Goal: Task Accomplishment & Management: Use online tool/utility

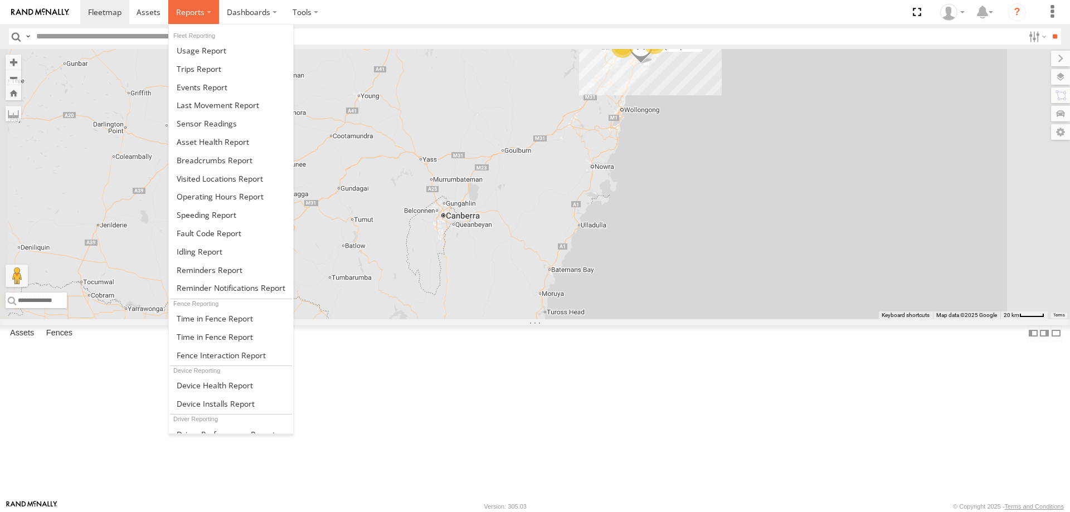
click at [202, 11] on span at bounding box center [190, 12] width 28 height 11
click at [226, 65] on link at bounding box center [231, 69] width 124 height 18
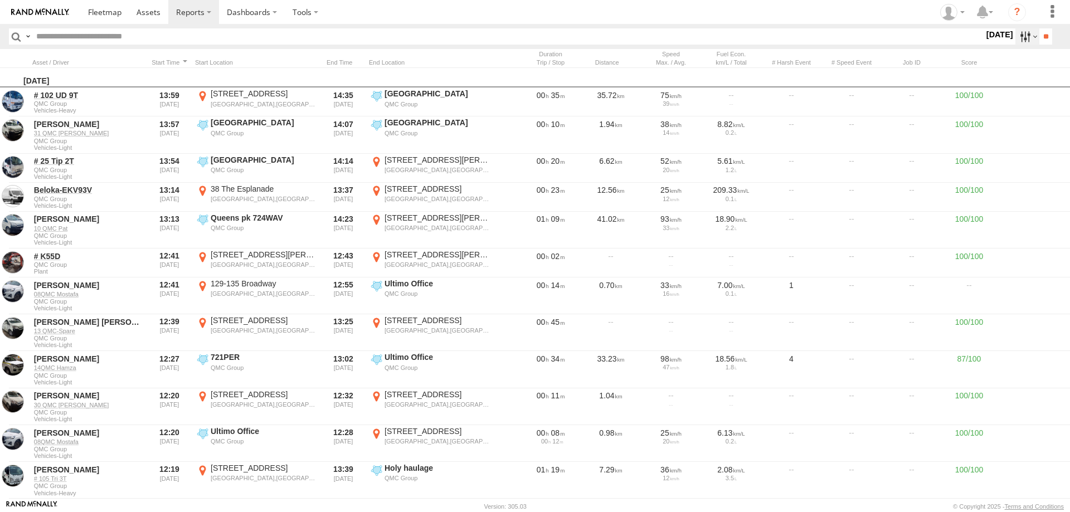
click at [1025, 36] on label at bounding box center [1028, 36] width 24 height 16
click at [0, 0] on label at bounding box center [0, 0] width 0 height 0
click at [1040, 37] on input "**" at bounding box center [1046, 36] width 13 height 16
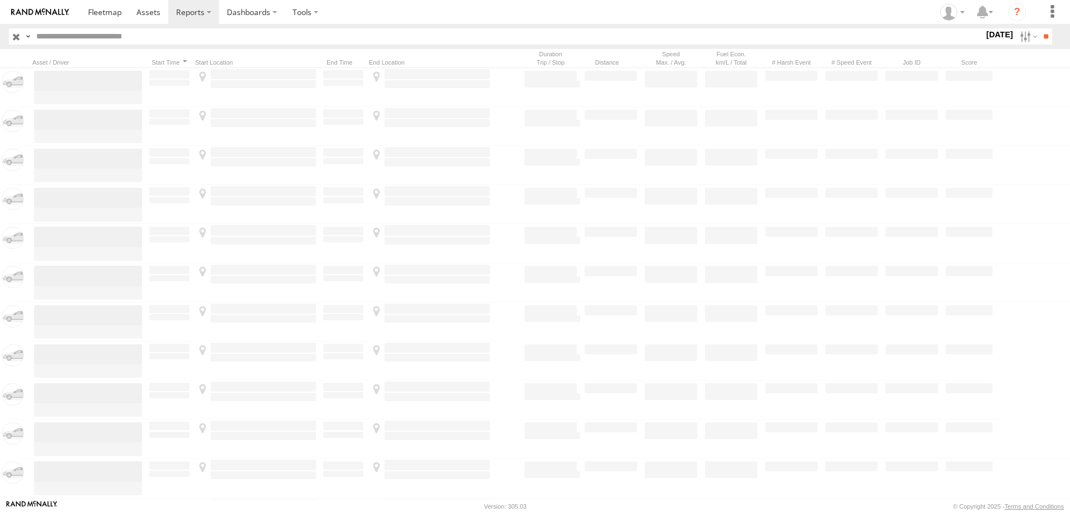
click at [59, 40] on input "text" at bounding box center [508, 36] width 952 height 16
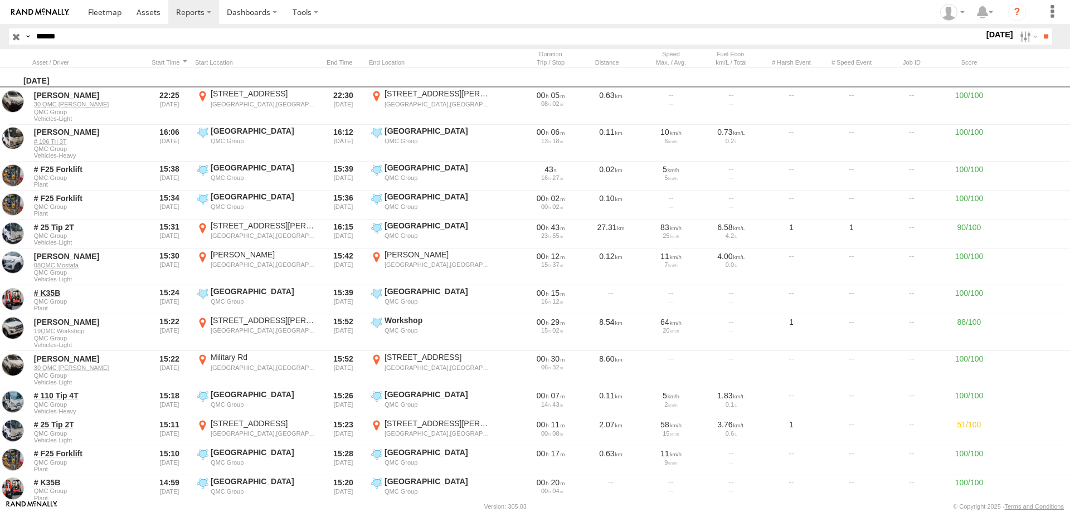
type input "******"
click at [1040, 28] on input "**" at bounding box center [1046, 36] width 13 height 16
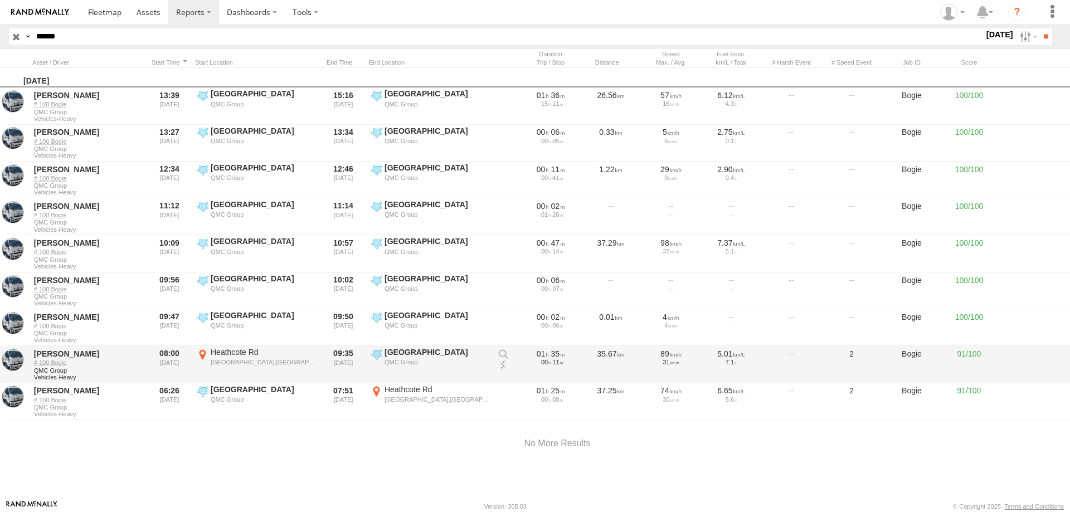
click at [287, 359] on div "[GEOGRAPHIC_DATA],[GEOGRAPHIC_DATA]" at bounding box center [263, 362] width 105 height 8
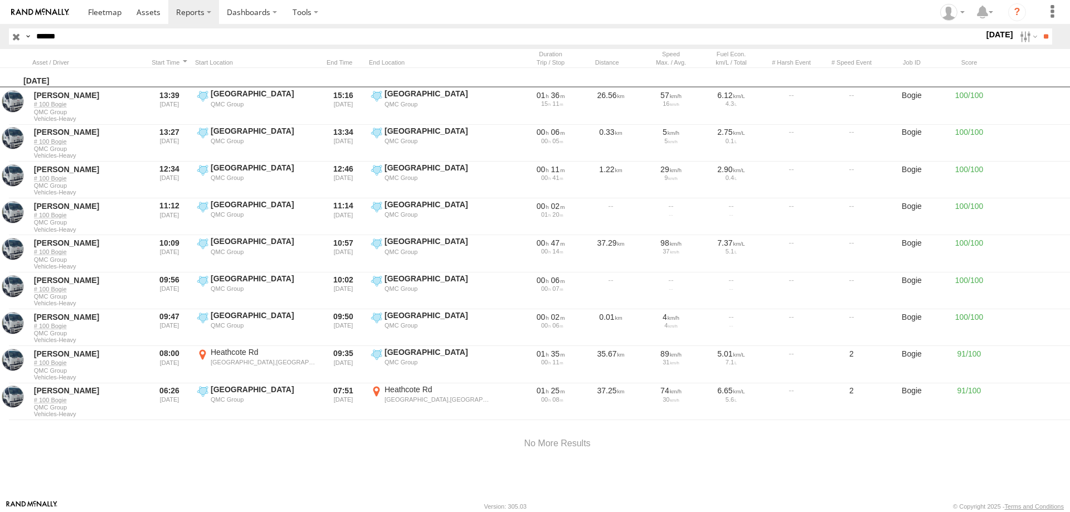
click at [0, 0] on label "×" at bounding box center [0, 0] width 0 height 0
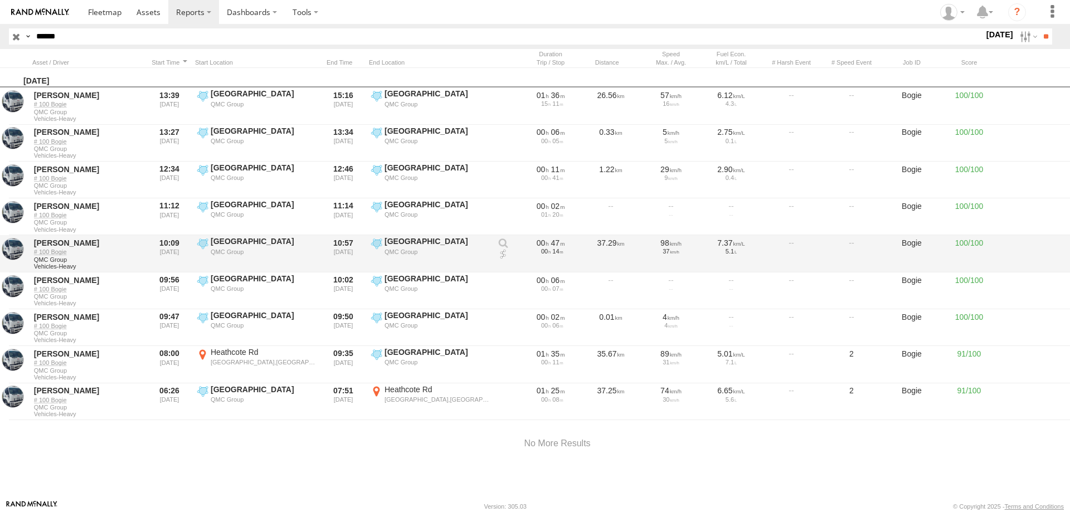
click at [224, 251] on div "QMC Group" at bounding box center [263, 252] width 105 height 8
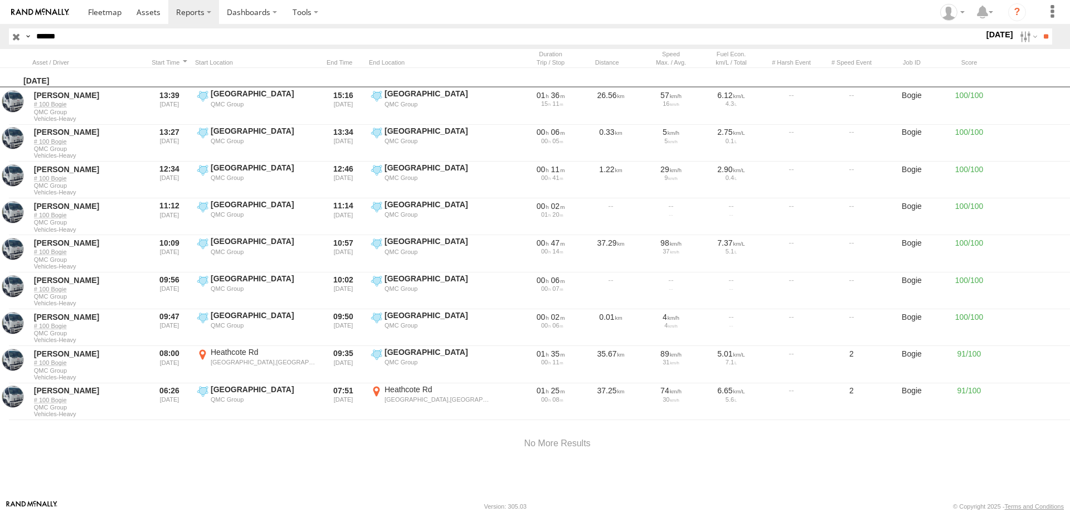
click at [0, 0] on label at bounding box center [0, 0] width 0 height 0
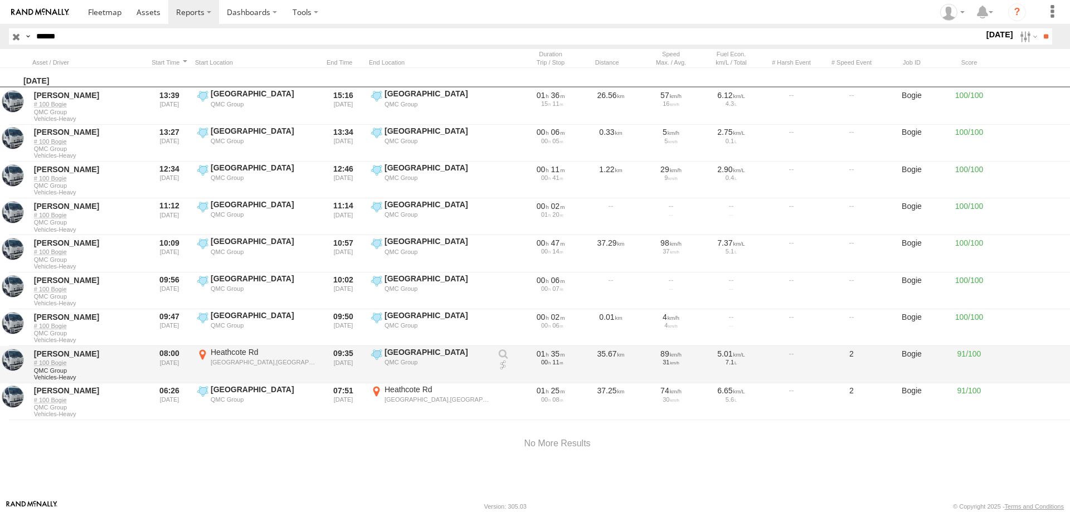
click at [268, 354] on div "Heathcote Rd" at bounding box center [263, 352] width 105 height 10
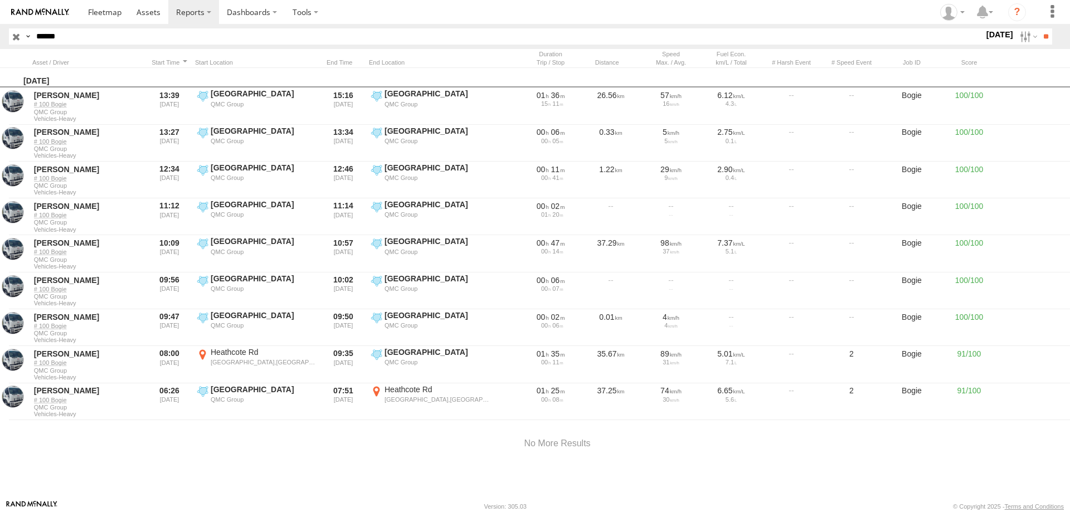
drag, startPoint x: 569, startPoint y: 362, endPoint x: 568, endPoint y: 379, distance: 17.3
click at [0, 0] on div at bounding box center [0, 0] width 0 height 0
click at [0, 0] on label at bounding box center [0, 0] width 0 height 0
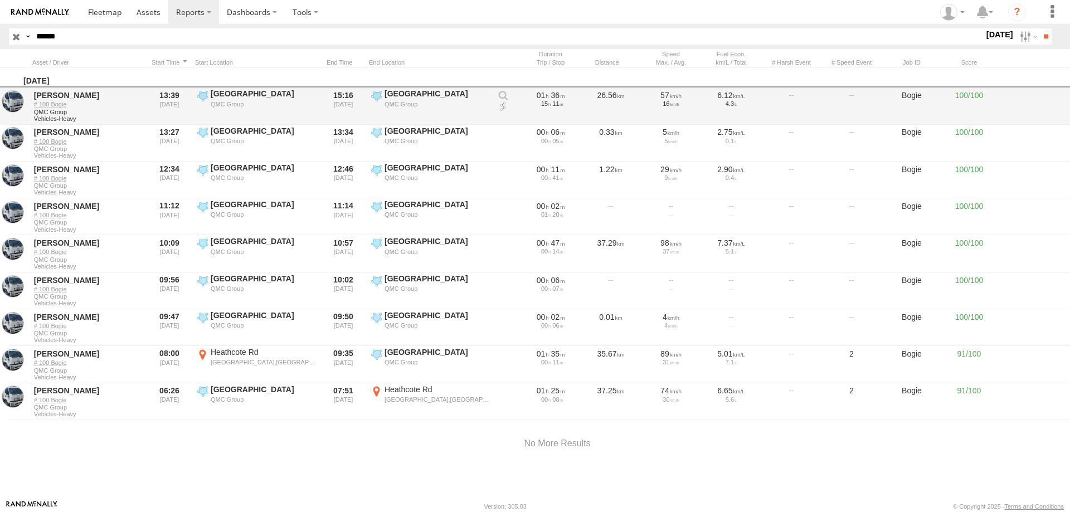
click at [101, 109] on span "QMC Group" at bounding box center [88, 112] width 108 height 7
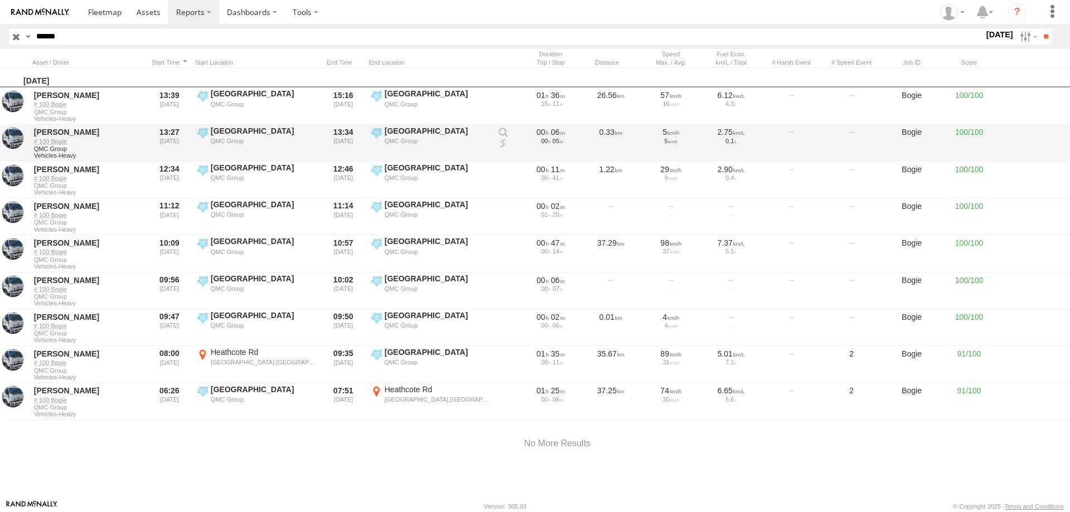
click at [381, 145] on label "Hyde Park QMC Group -33.87028 151.21229" at bounding box center [430, 143] width 123 height 35
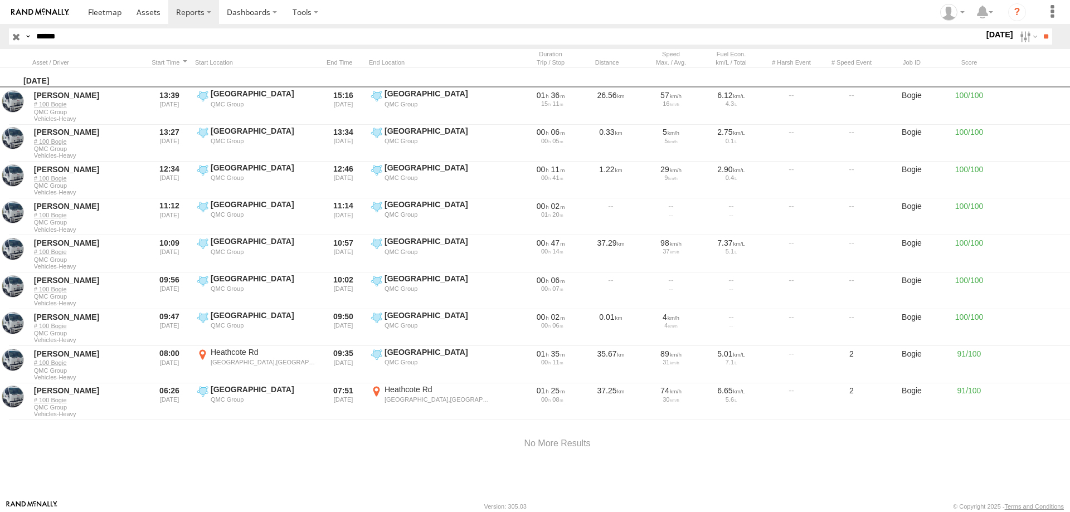
click at [0, 0] on label at bounding box center [0, 0] width 0 height 0
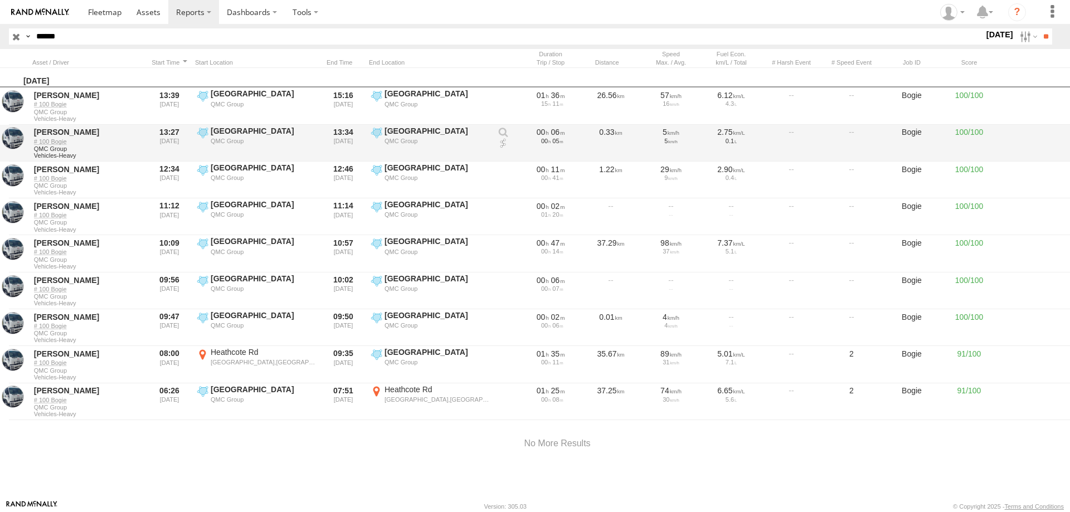
click at [266, 146] on label "Hyde Park QMC Group -33.87095 151.212" at bounding box center [256, 143] width 123 height 35
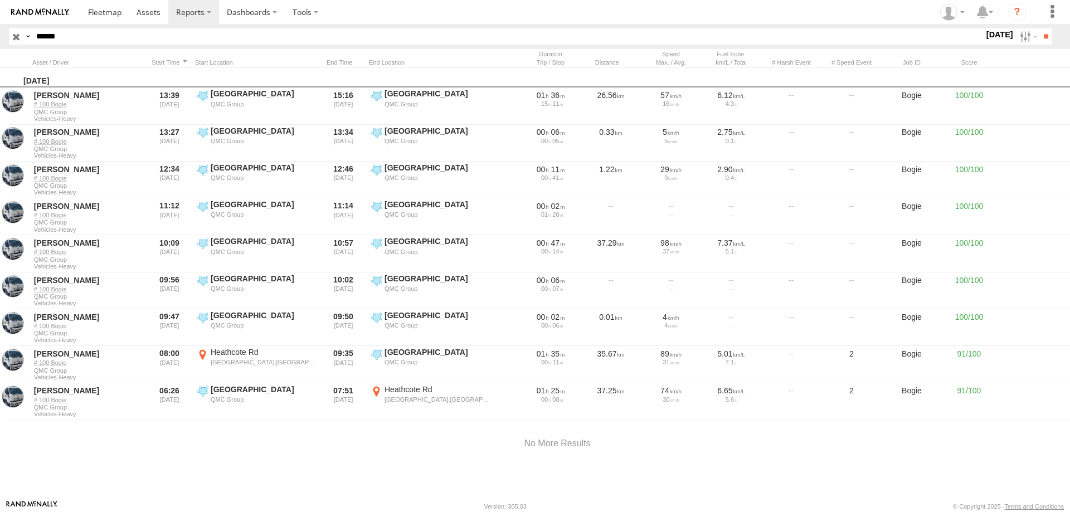
click at [0, 0] on div at bounding box center [0, 0] width 0 height 0
click at [0, 0] on label at bounding box center [0, 0] width 0 height 0
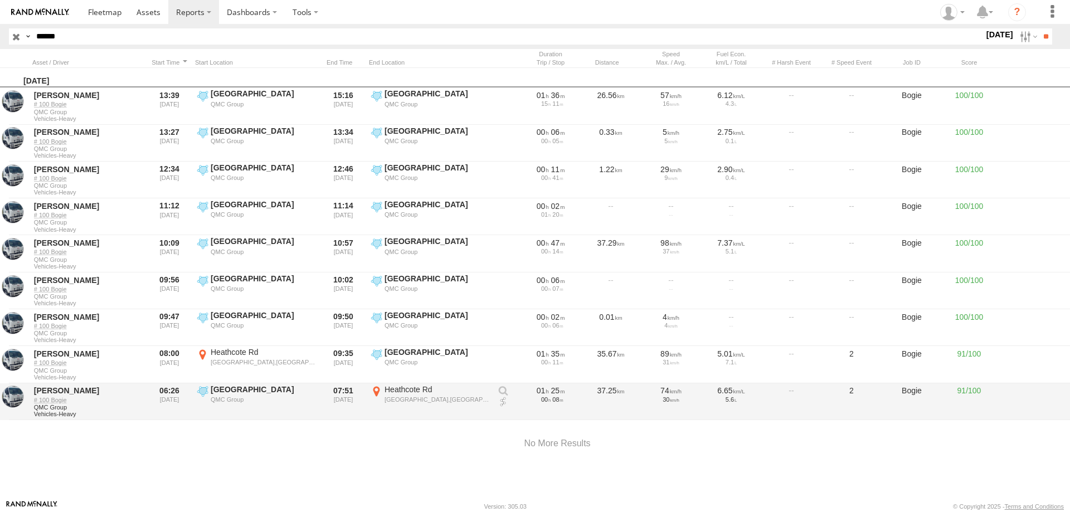
click at [253, 395] on label "Seven hills depot QMC Group -33.76891 150.95584" at bounding box center [256, 402] width 123 height 35
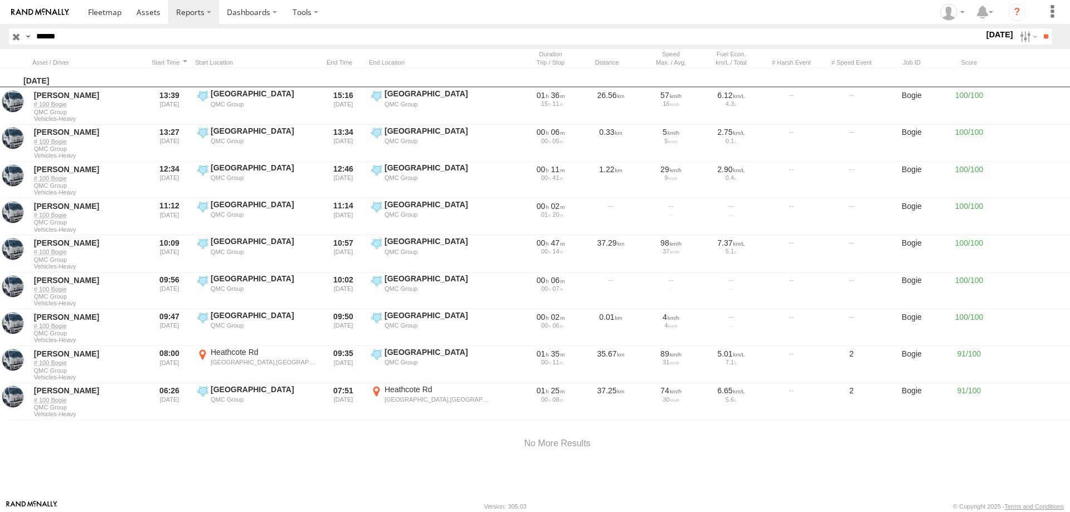
click at [0, 0] on label at bounding box center [0, 0] width 0 height 0
click at [372, 237] on label "Hyde Park QMC Group -33.87527 151.21078" at bounding box center [430, 253] width 123 height 35
click at [0, 0] on label at bounding box center [0, 0] width 0 height 0
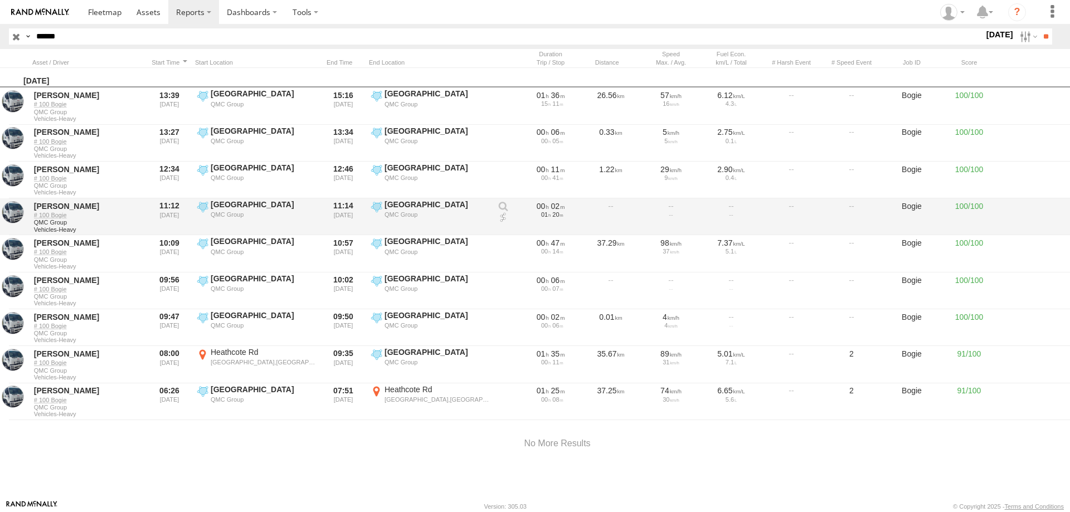
click at [251, 207] on div "[GEOGRAPHIC_DATA]" at bounding box center [263, 205] width 105 height 10
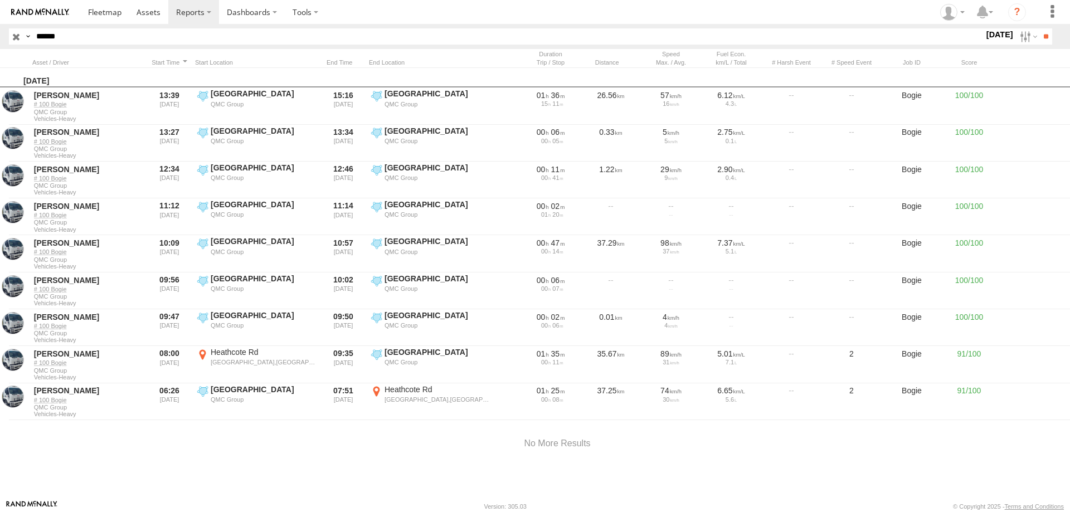
click at [0, 0] on label at bounding box center [0, 0] width 0 height 0
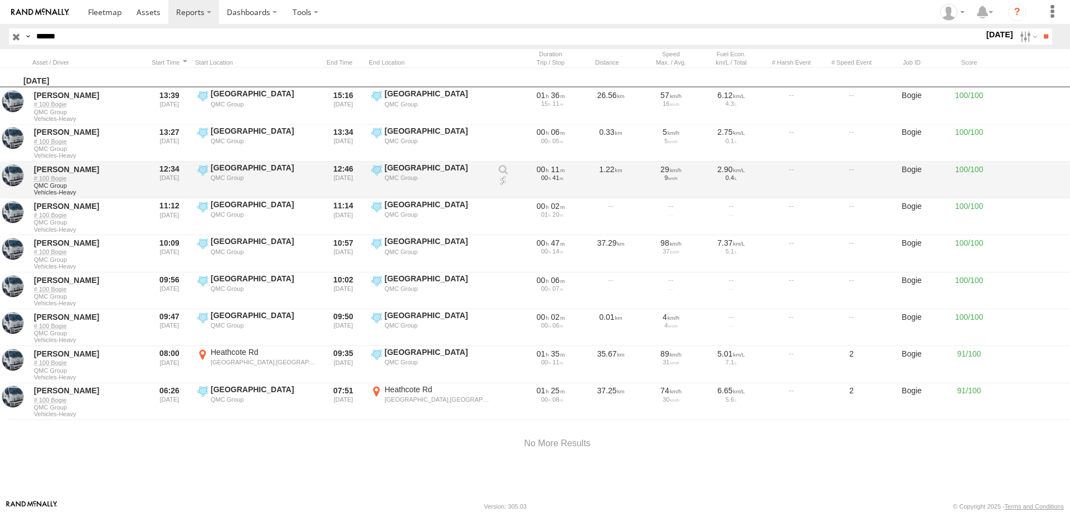
click at [387, 195] on div at bounding box center [627, 196] width 974 height 3
click at [397, 167] on div "[GEOGRAPHIC_DATA]" at bounding box center [437, 168] width 105 height 10
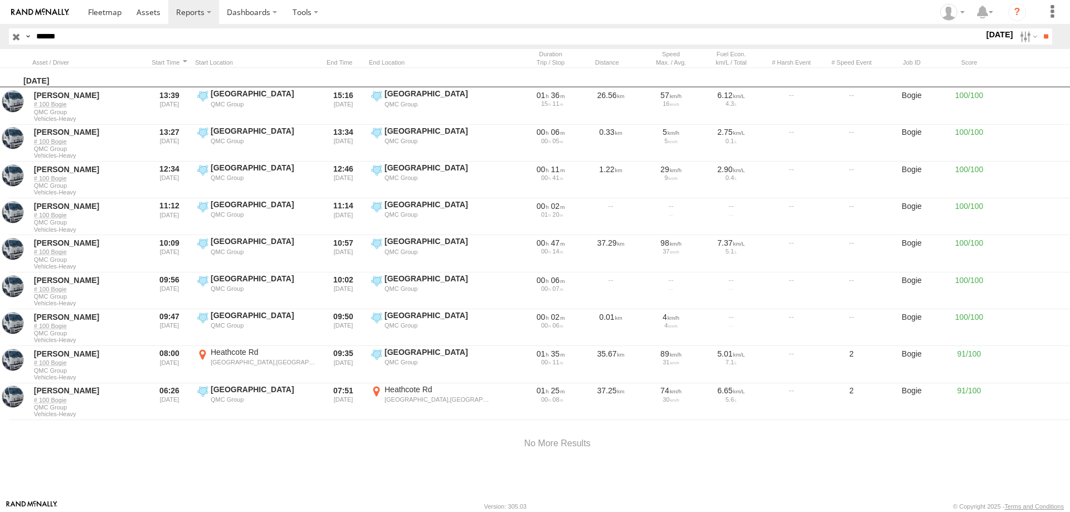
click at [0, 0] on label at bounding box center [0, 0] width 0 height 0
